Goal: Transaction & Acquisition: Purchase product/service

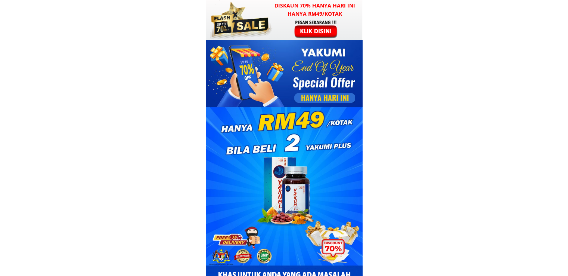
click at [318, 23] on div at bounding box center [317, 28] width 58 height 19
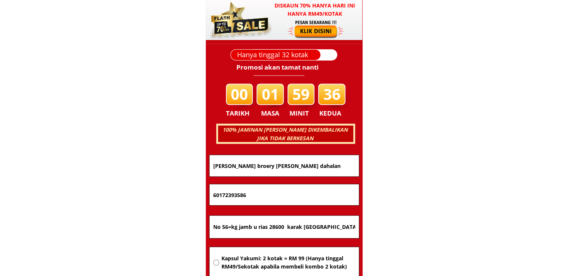
scroll to position [4788, 0]
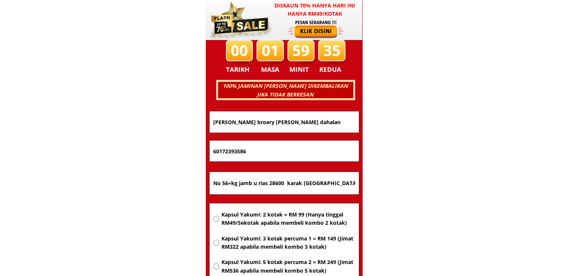
drag, startPoint x: 339, startPoint y: 184, endPoint x: 166, endPoint y: 182, distance: 173.0
paste input "[STREET_ADDRESS]"
type input "[STREET_ADDRESS]"
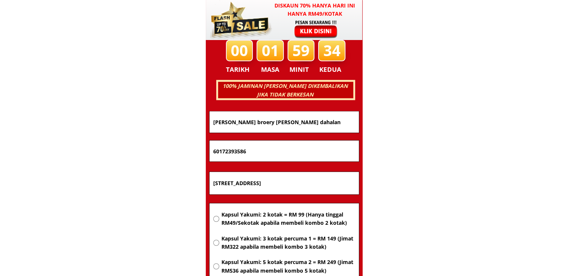
click at [274, 216] on span "Kapsul Yakumi: 2 kotak = RM 99 (Hanya tinggal RM49/Sekotak apabila membeli komb…" at bounding box center [288, 218] width 134 height 17
radio input "true"
click at [274, 163] on form "PESAN SEKARANG! [PERSON_NAME] dahalan 60172393586 [STREET_ADDRESS][GEOGRAPHIC_D…" at bounding box center [284, 229] width 150 height 236
drag, startPoint x: 273, startPoint y: 155, endPoint x: 139, endPoint y: 153, distance: 134.2
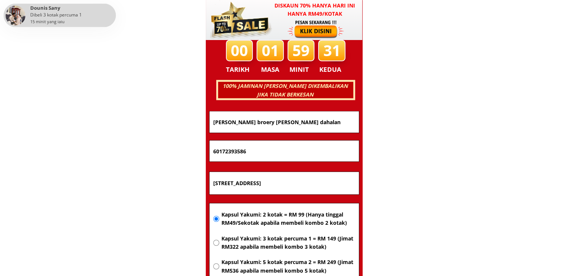
paste input "0136963464"
type input "0136963464"
drag, startPoint x: 329, startPoint y: 124, endPoint x: 148, endPoint y: 121, distance: 181.2
paste input "[PERSON_NAME]"
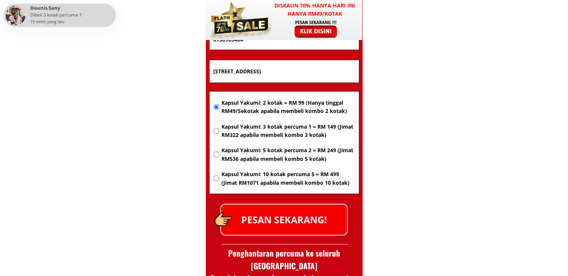
scroll to position [4900, 0]
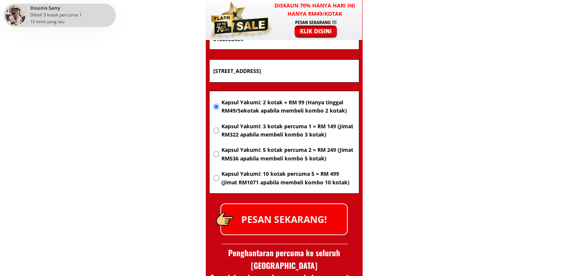
type input "[PERSON_NAME]"
click at [306, 217] on p "PESAN SEKARANG!" at bounding box center [284, 219] width 126 height 30
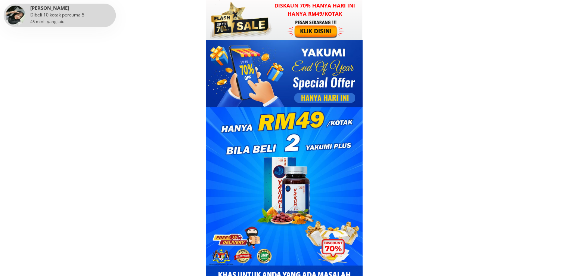
click at [281, 14] on h3 "Diskaun 70% hanya hari ini hanya RM49/kotak" at bounding box center [315, 9] width 95 height 17
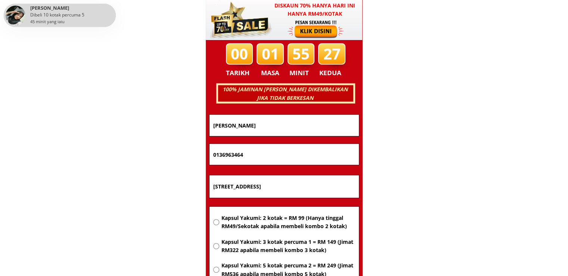
scroll to position [4788, 0]
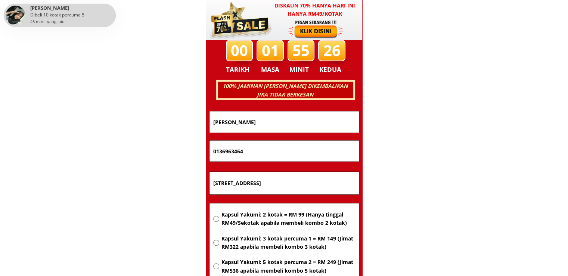
click at [307, 182] on input "[STREET_ADDRESS]" at bounding box center [284, 183] width 146 height 22
paste input ".17,Jln Seri Sulong 9,Taman Industri Seri Sulong,83500,Batu Pahat ZJohor"
type input "No.17,Jln Seri Sulong 9,Taman Industri Seri Sulong,83500,Batu Pahat ZJohor"
click at [300, 215] on span "Kapsul Yakumi: 2 kotak = RM 99 (Hanya tinggal RM49/Sekotak apabila membeli komb…" at bounding box center [288, 218] width 134 height 17
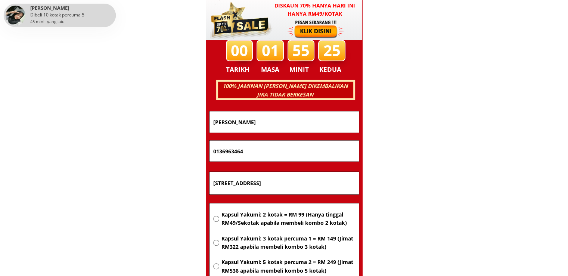
radio input "true"
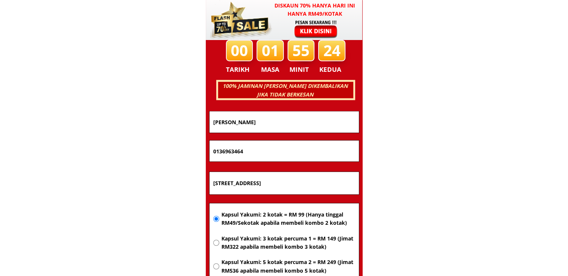
drag, startPoint x: 309, startPoint y: 153, endPoint x: 134, endPoint y: 149, distance: 175.7
paste input "807958"
type input "0136807958"
drag, startPoint x: 298, startPoint y: 123, endPoint x: 129, endPoint y: 123, distance: 169.6
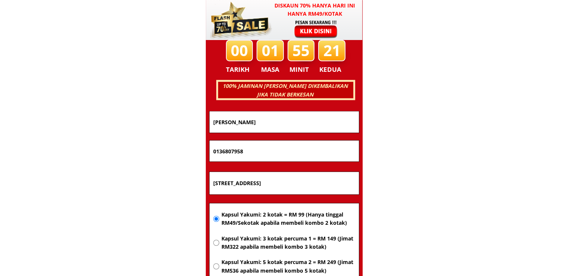
paste input "Saadah bt Hashim"
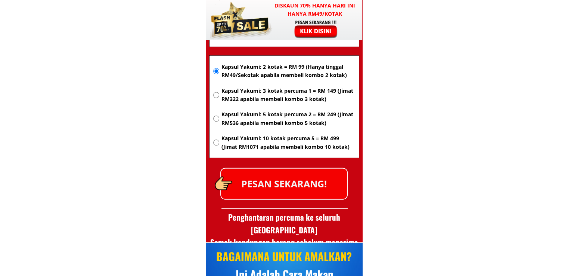
scroll to position [4937, 0]
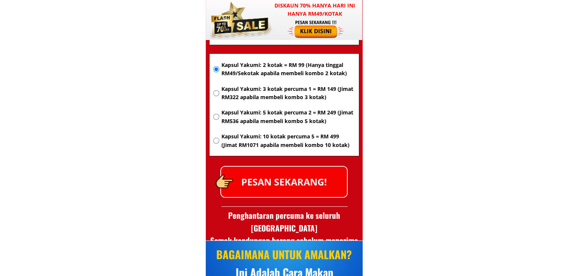
type input "Saadah bt Hashim"
click at [308, 186] on p "PESAN SEKARANG!" at bounding box center [284, 182] width 126 height 30
